Goal: Transaction & Acquisition: Purchase product/service

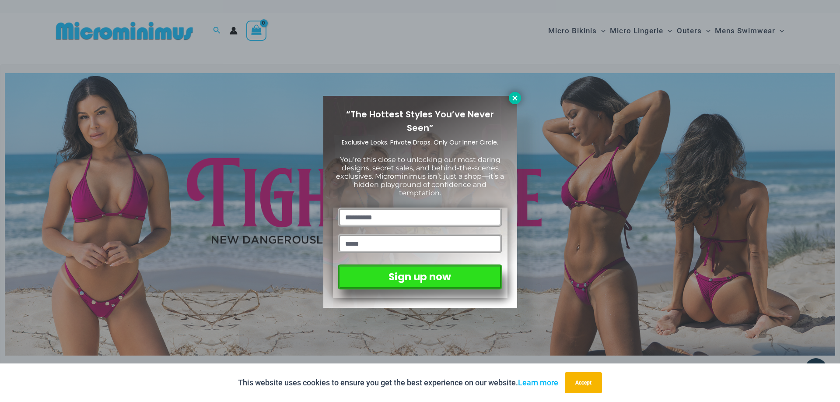
click at [514, 103] on button at bounding box center [515, 98] width 12 height 12
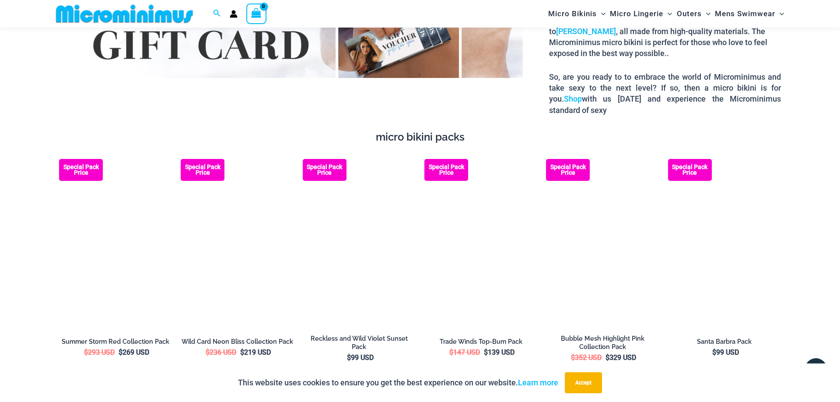
scroll to position [1598, 0]
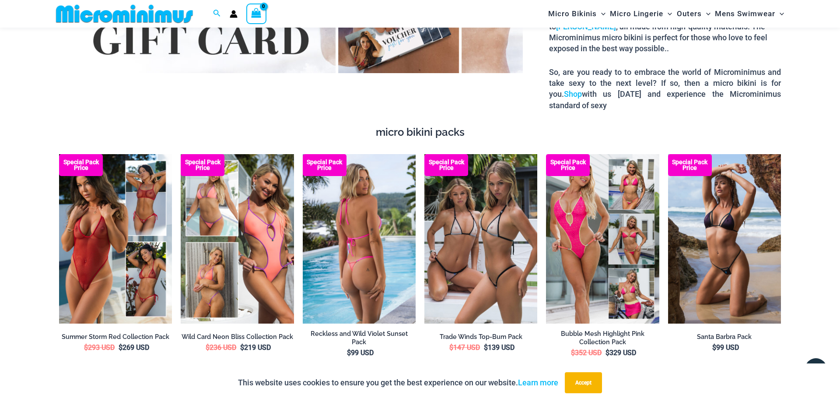
click at [380, 248] on img at bounding box center [359, 239] width 113 height 170
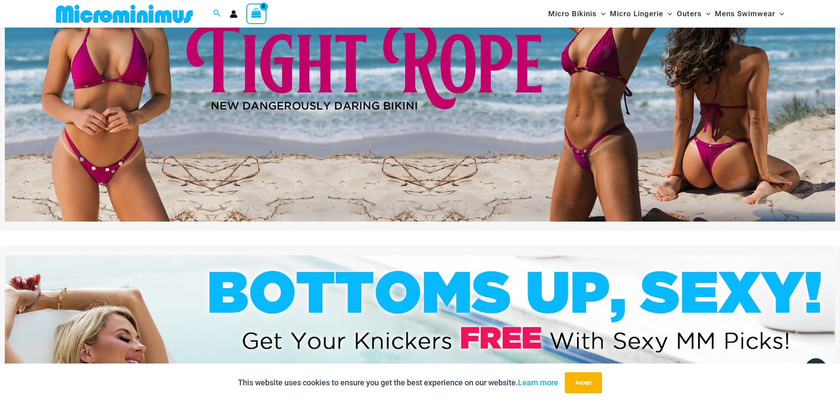
scroll to position [0, 0]
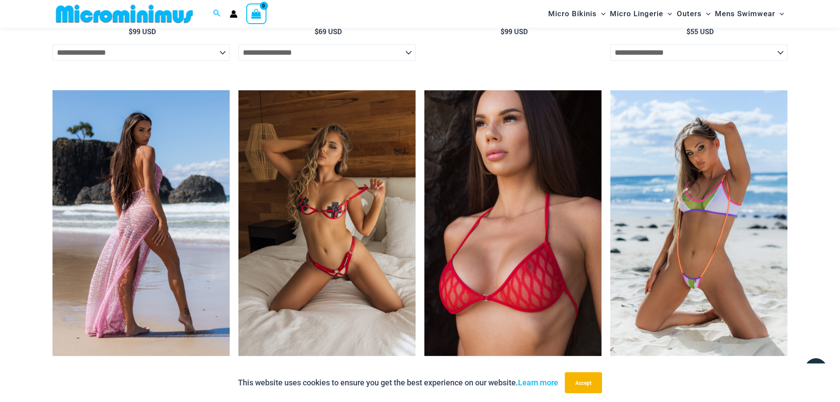
scroll to position [2254, 0]
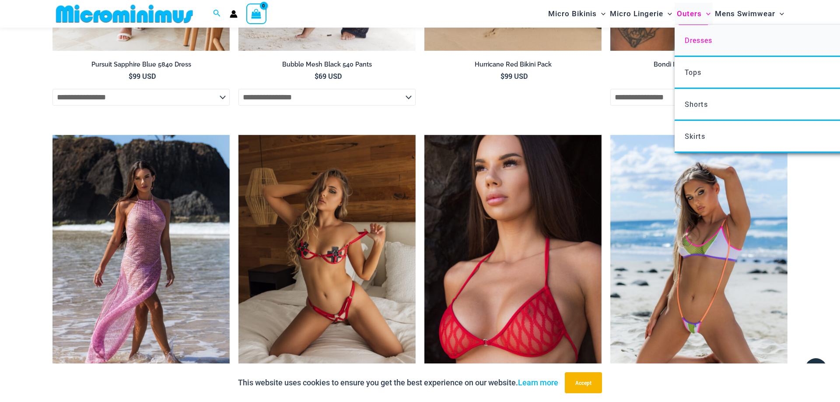
click at [701, 46] on link "Dresses" at bounding box center [804, 41] width 260 height 32
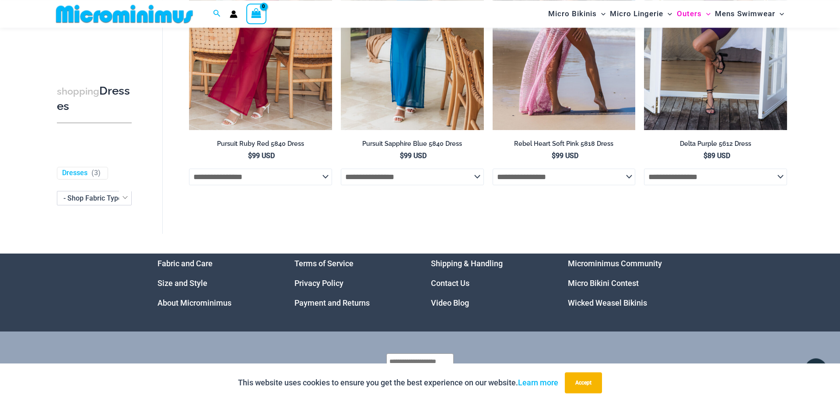
scroll to position [743, 0]
